Goal: Task Accomplishment & Management: Manage account settings

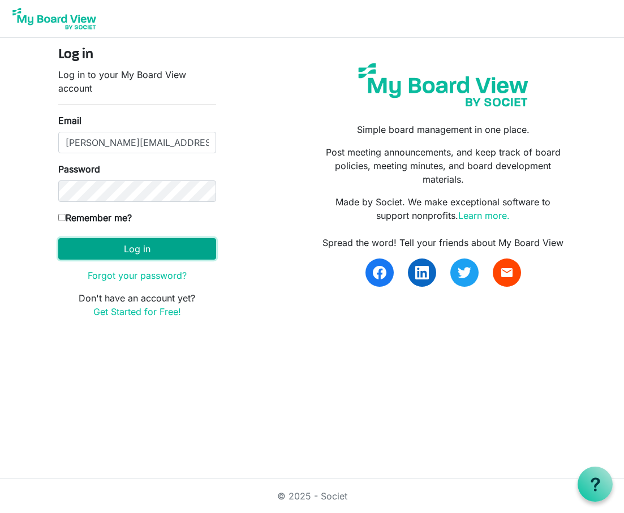
click at [171, 246] on button "Log in" at bounding box center [137, 249] width 158 height 22
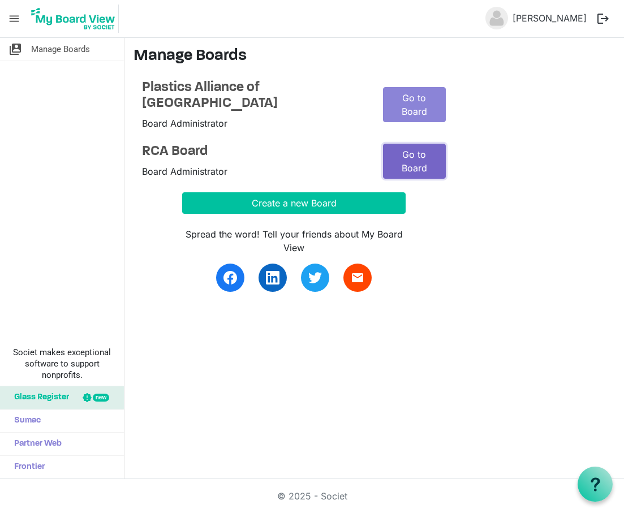
click at [407, 148] on link "Go to Board" at bounding box center [414, 161] width 63 height 35
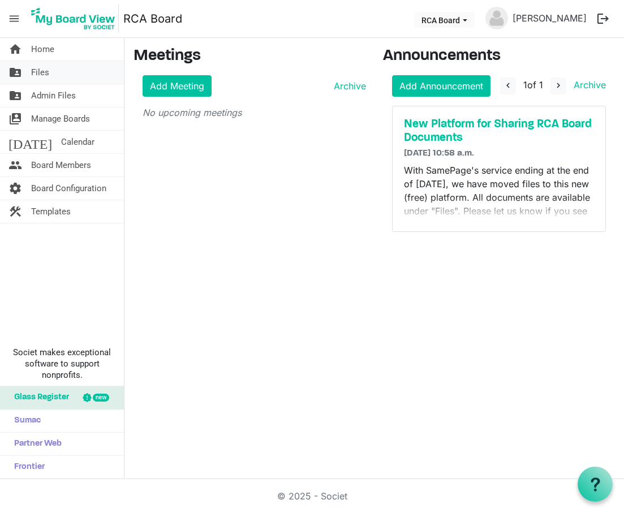
click at [39, 71] on span "Files" at bounding box center [40, 72] width 18 height 23
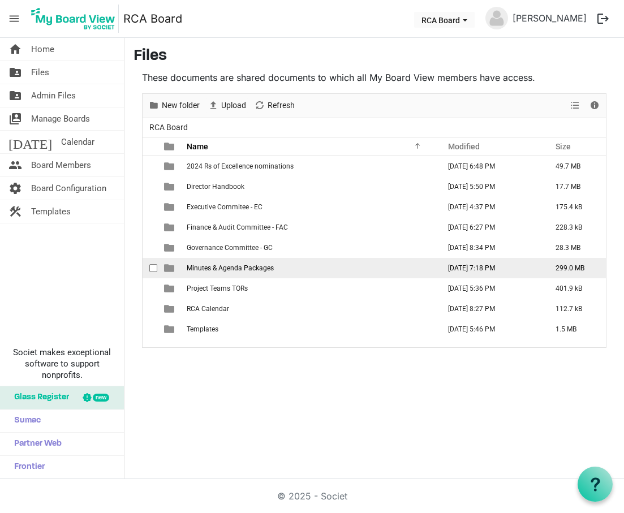
click at [207, 271] on span "Minutes & Agenda Packages" at bounding box center [230, 268] width 87 height 8
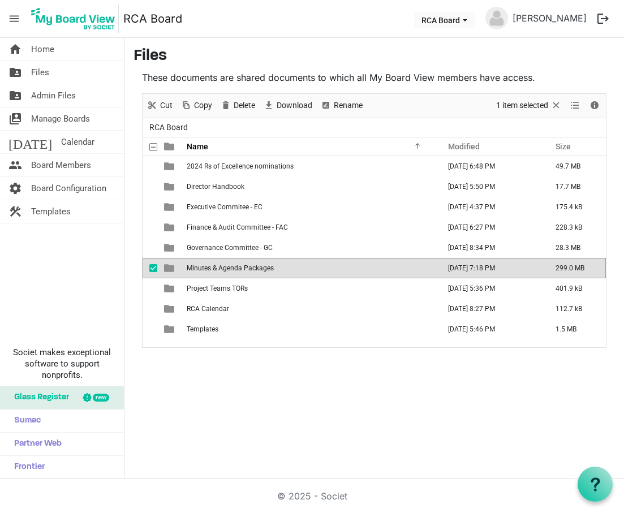
click at [227, 269] on span "Minutes & Agenda Packages" at bounding box center [230, 268] width 87 height 8
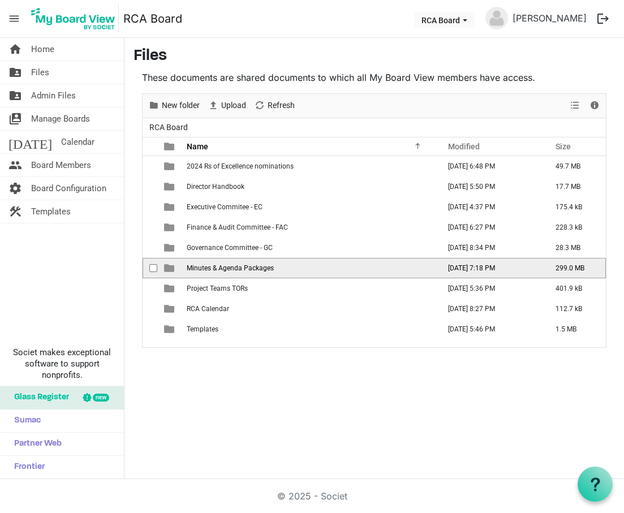
click at [227, 269] on span "Minutes & Agenda Packages" at bounding box center [230, 268] width 87 height 8
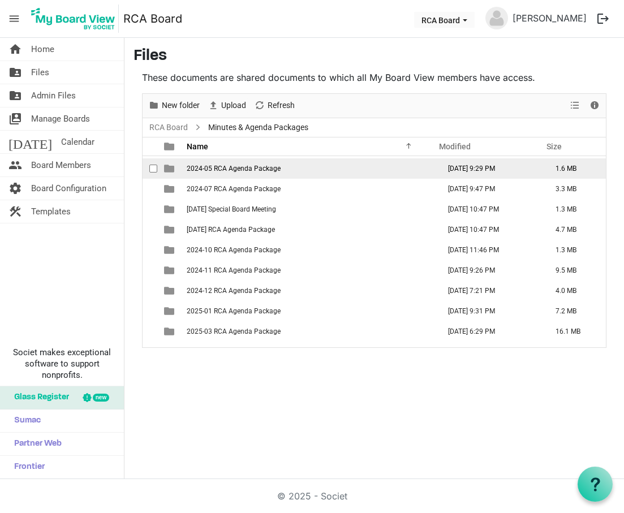
scroll to position [501, 0]
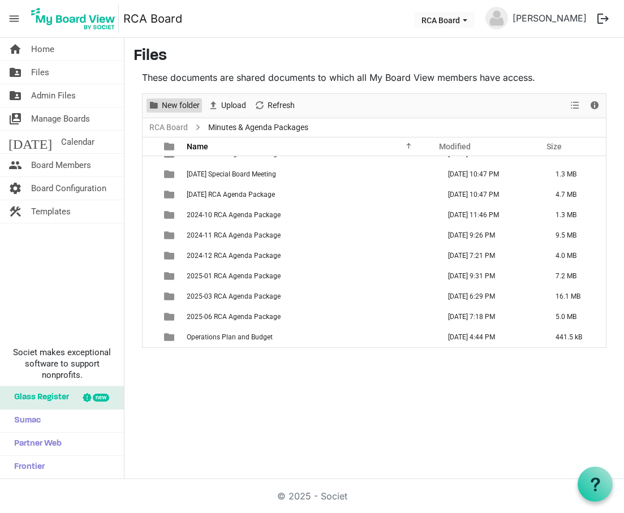
click at [179, 107] on span "New folder" at bounding box center [181, 105] width 40 height 14
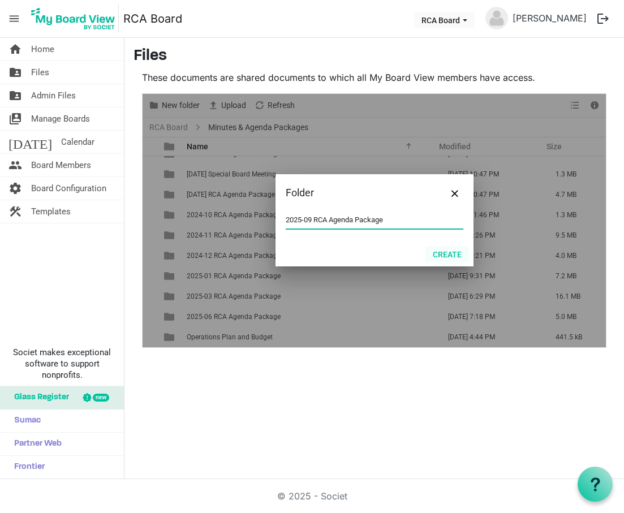
type input "2025-09 RCA Agenda Package"
click at [445, 253] on button "Create" at bounding box center [448, 254] width 44 height 16
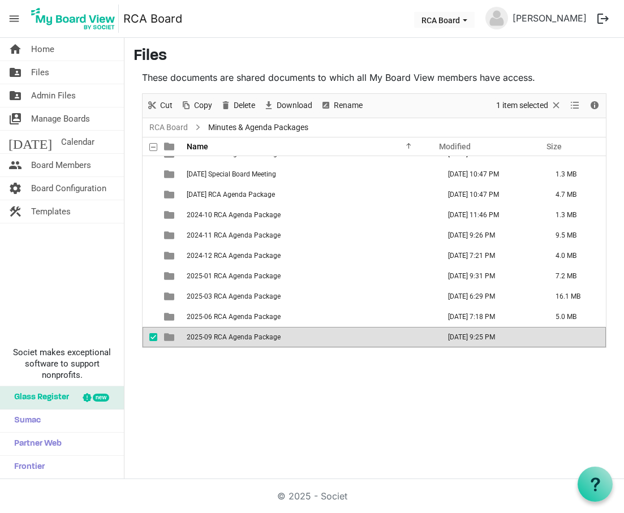
click at [247, 338] on span "2025-09 RCA Agenda Package" at bounding box center [234, 337] width 94 height 8
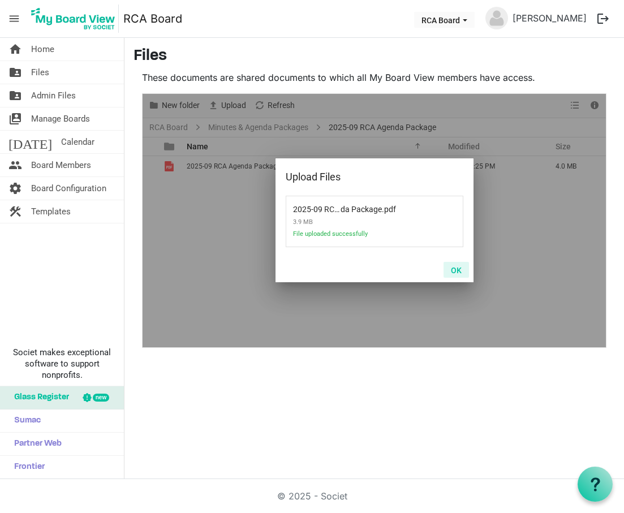
click at [457, 271] on button "OK" at bounding box center [456, 270] width 25 height 16
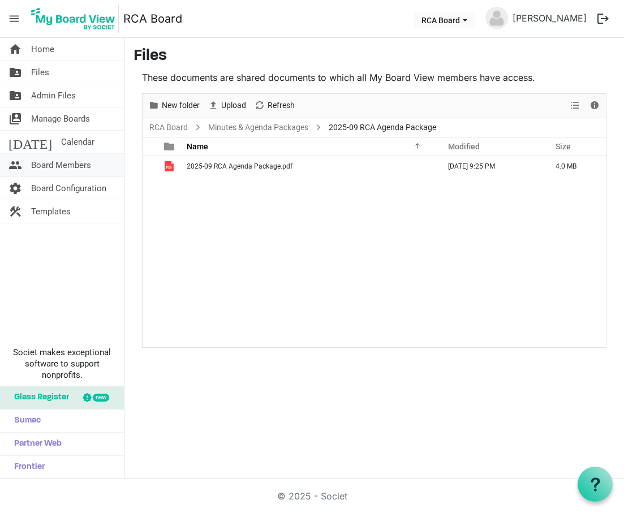
click at [43, 164] on span "Board Members" at bounding box center [61, 165] width 60 height 23
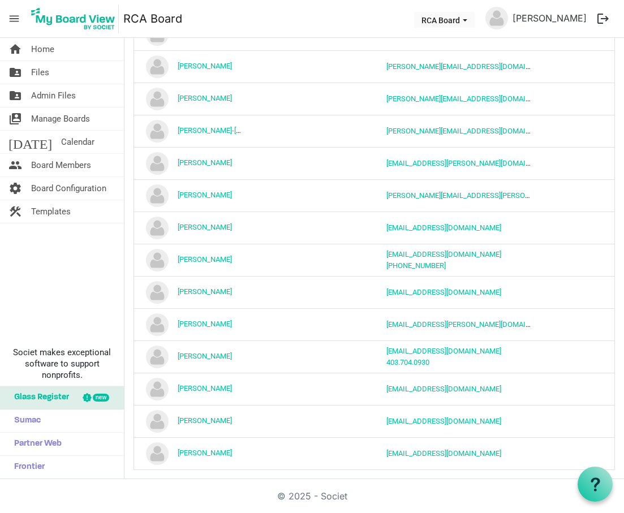
scroll to position [516, 0]
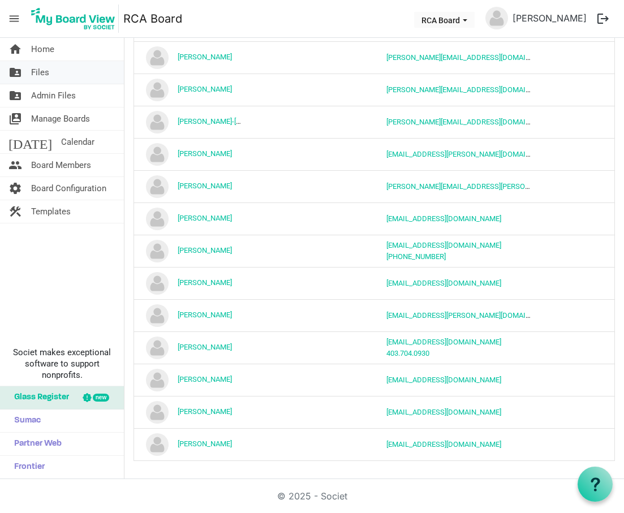
click at [43, 75] on span "Files" at bounding box center [40, 72] width 18 height 23
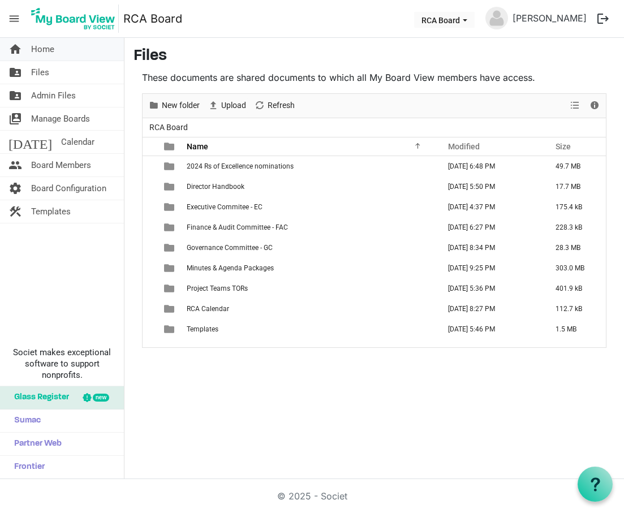
click at [48, 46] on span "Home" at bounding box center [42, 49] width 23 height 23
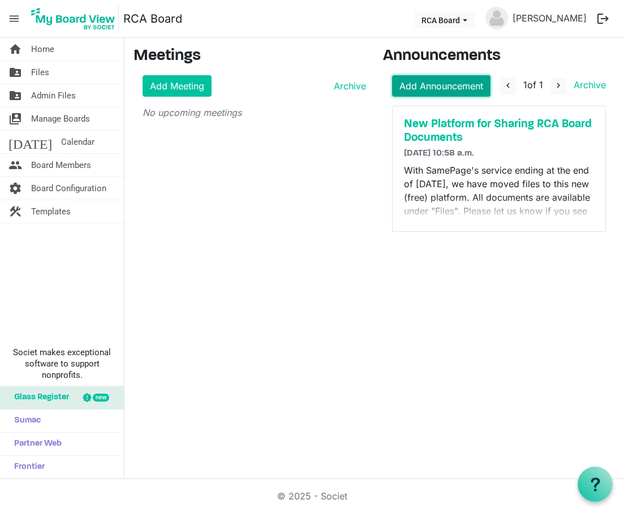
click at [449, 88] on link "Add Announcement" at bounding box center [441, 86] width 98 height 22
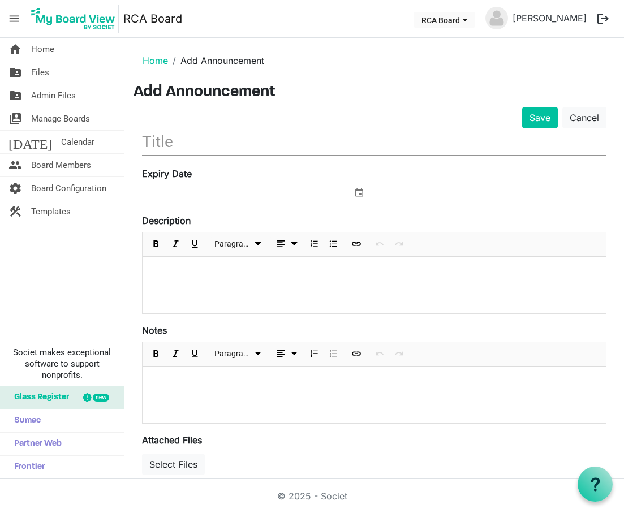
click at [192, 275] on p at bounding box center [374, 272] width 445 height 12
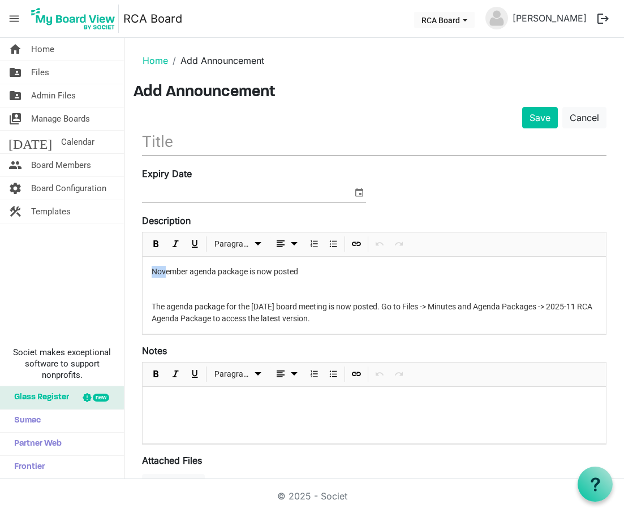
drag, startPoint x: 152, startPoint y: 272, endPoint x: 166, endPoint y: 273, distance: 14.2
click at [166, 273] on p "November agenda package is now posted" at bounding box center [374, 272] width 445 height 12
drag, startPoint x: 155, startPoint y: 271, endPoint x: 339, endPoint y: 273, distance: 184.5
click at [339, 273] on p "September agenda package is now posted" at bounding box center [374, 272] width 445 height 12
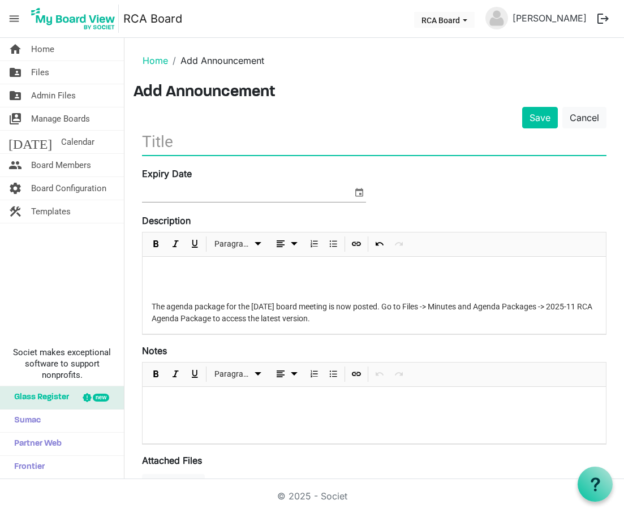
click at [178, 149] on input "text" at bounding box center [374, 141] width 465 height 27
paste input "September agenda package is now posted"
type input "September agenda package is now posted"
click at [359, 192] on span "select" at bounding box center [360, 192] width 14 height 15
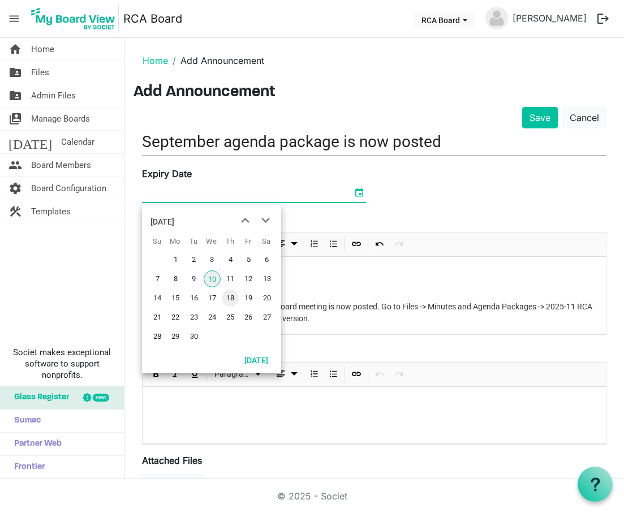
click at [230, 299] on span "18" at bounding box center [230, 298] width 17 height 17
type input "2025-09-18"
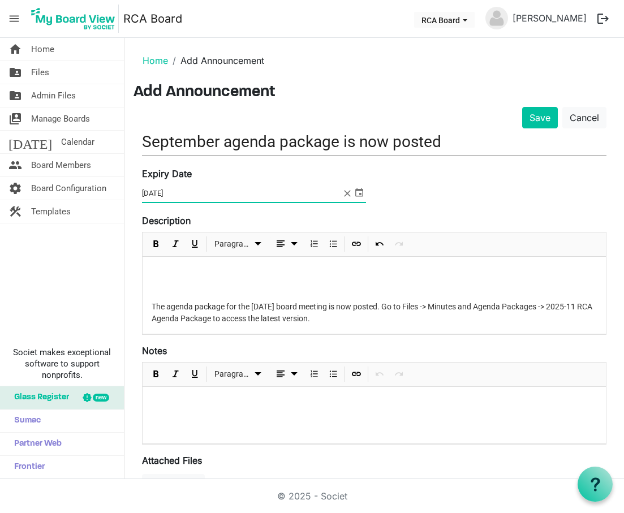
click at [151, 306] on div "The agenda package for the November 2025 board meeting is now posted. Go to Fil…" at bounding box center [375, 295] width 464 height 77
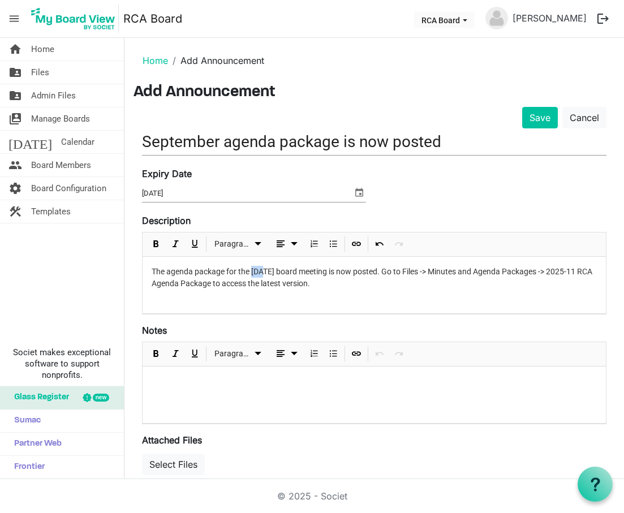
drag, startPoint x: 254, startPoint y: 271, endPoint x: 267, endPoint y: 271, distance: 13.6
click at [267, 271] on p "The agenda package for the November 2025 board meeting is now posted. Go to Fil…" at bounding box center [374, 278] width 445 height 24
drag, startPoint x: 173, startPoint y: 283, endPoint x: 180, endPoint y: 285, distance: 7.6
click at [180, 285] on p "The agenda package for the September 2025 board meeting is now posted. Go to Fi…" at bounding box center [374, 278] width 445 height 24
click at [538, 120] on button "Save" at bounding box center [540, 118] width 36 height 22
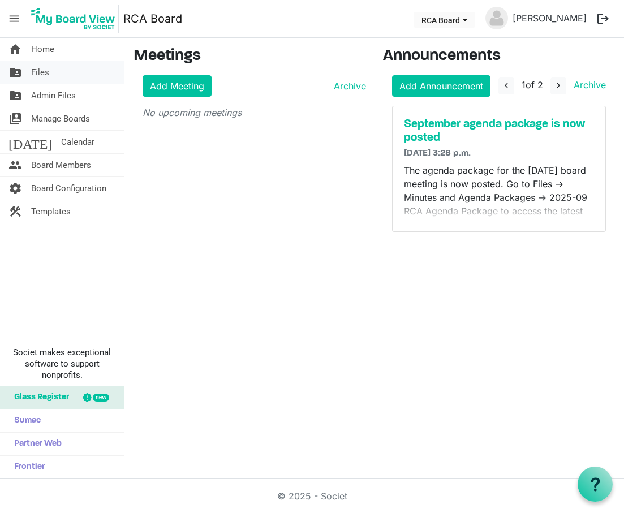
click at [38, 73] on span "Files" at bounding box center [40, 72] width 18 height 23
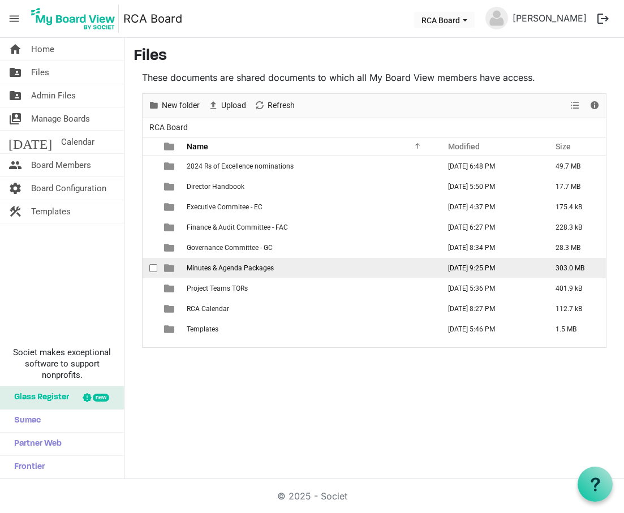
click at [209, 269] on span "Minutes & Agenda Packages" at bounding box center [230, 268] width 87 height 8
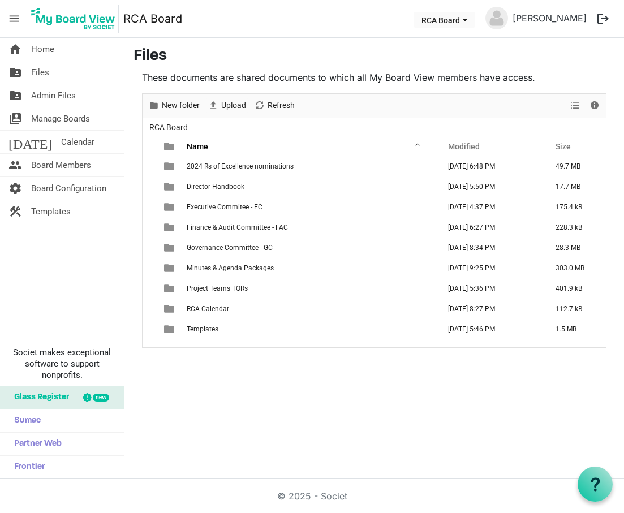
click at [209, 269] on span "Minutes & Agenda Packages" at bounding box center [230, 268] width 87 height 8
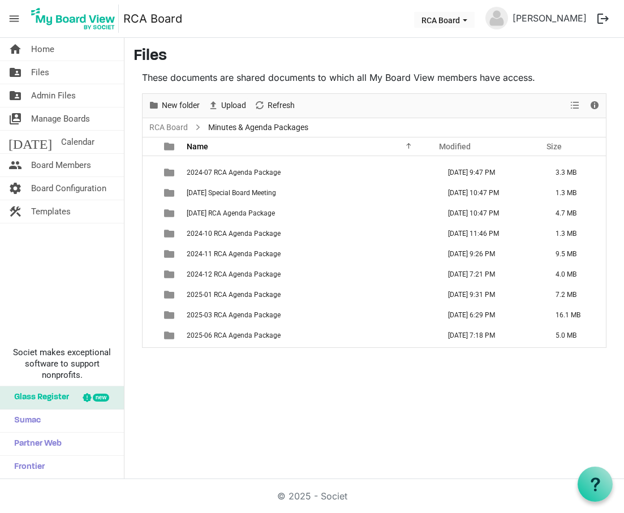
scroll to position [522, 0]
